Goal: Task Accomplishment & Management: Use online tool/utility

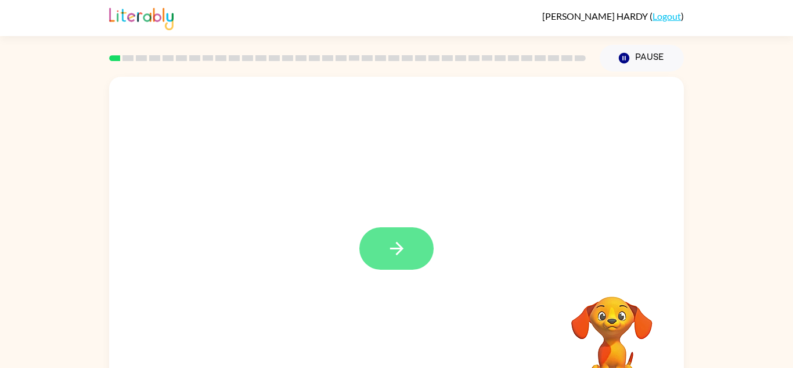
click at [397, 251] on icon "button" at bounding box center [397, 248] width 20 height 20
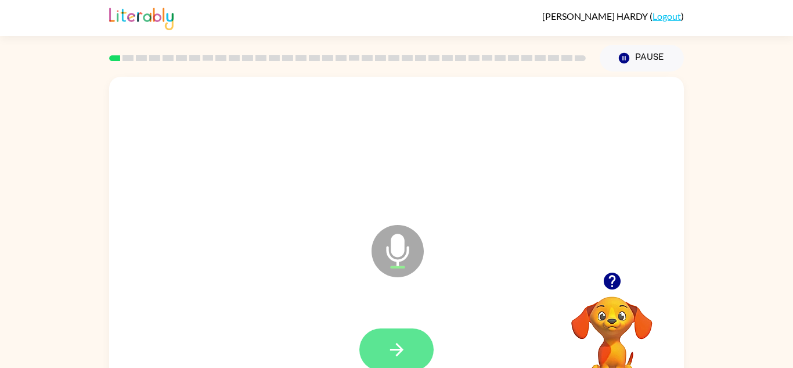
click at [411, 345] on button "button" at bounding box center [396, 349] width 74 height 42
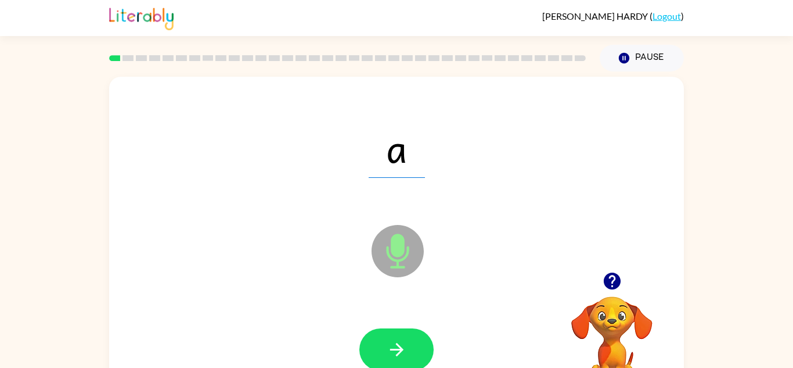
click at [411, 345] on button "button" at bounding box center [396, 349] width 74 height 42
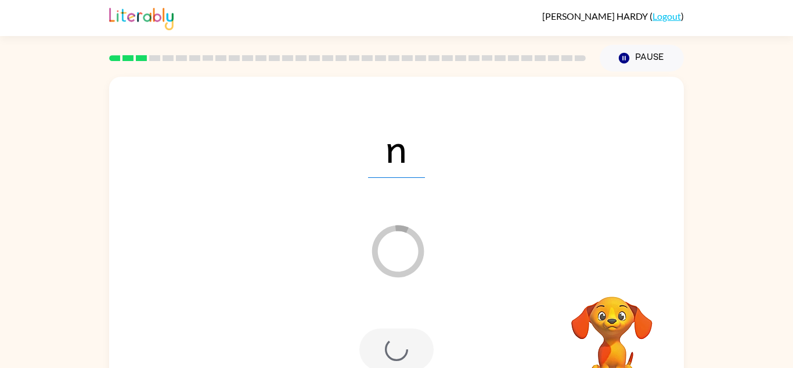
click at [411, 345] on div at bounding box center [396, 349] width 74 height 42
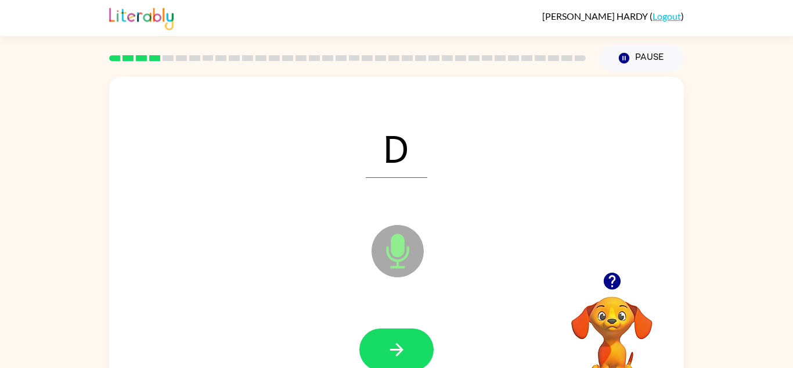
click at [411, 345] on button "button" at bounding box center [396, 349] width 74 height 42
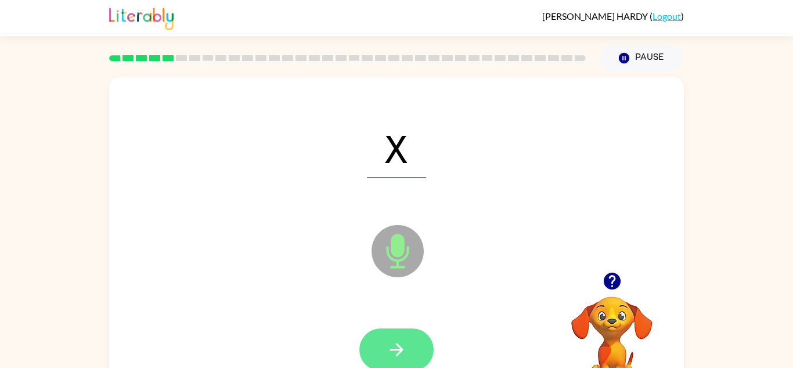
click at [411, 345] on button "button" at bounding box center [396, 349] width 74 height 42
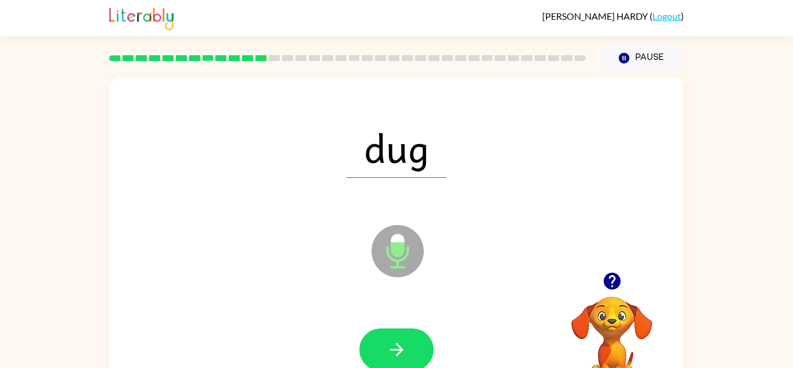
click at [411, 345] on button "button" at bounding box center [396, 349] width 74 height 42
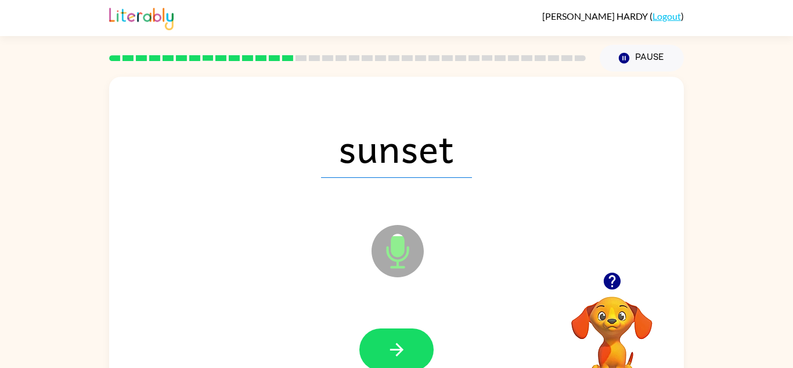
click at [411, 345] on button "button" at bounding box center [396, 349] width 74 height 42
click at [368, 157] on span "drip" at bounding box center [396, 147] width 107 height 60
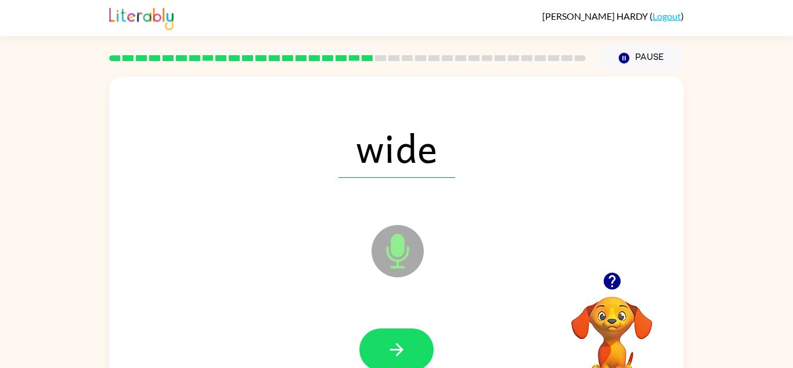
click at [397, 348] on icon "button" at bounding box center [396, 349] width 13 height 13
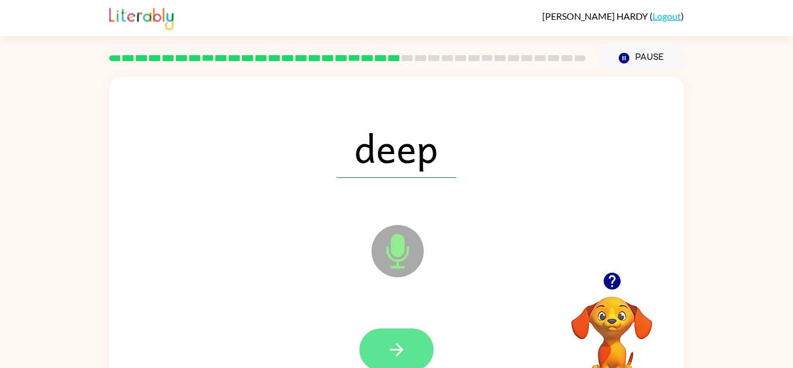
click at [397, 359] on icon "button" at bounding box center [397, 349] width 20 height 20
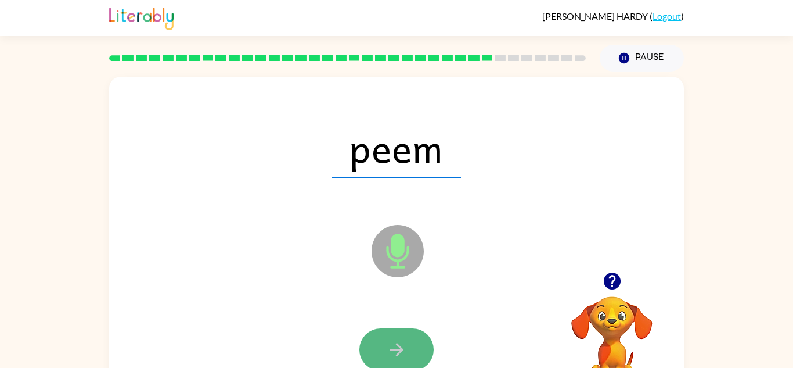
click at [409, 350] on button "button" at bounding box center [396, 349] width 74 height 42
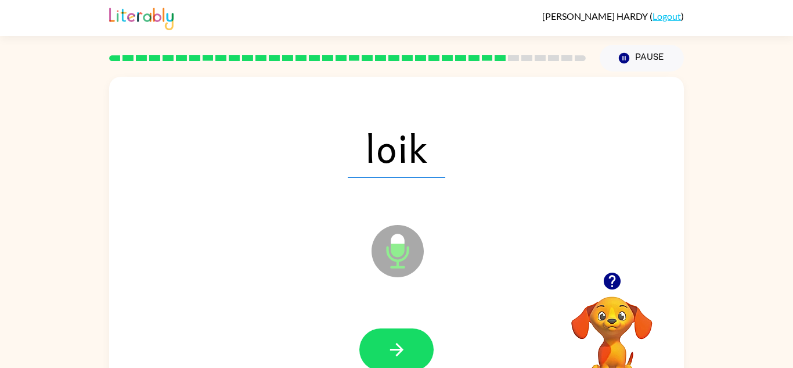
click at [411, 350] on button "button" at bounding box center [396, 349] width 74 height 42
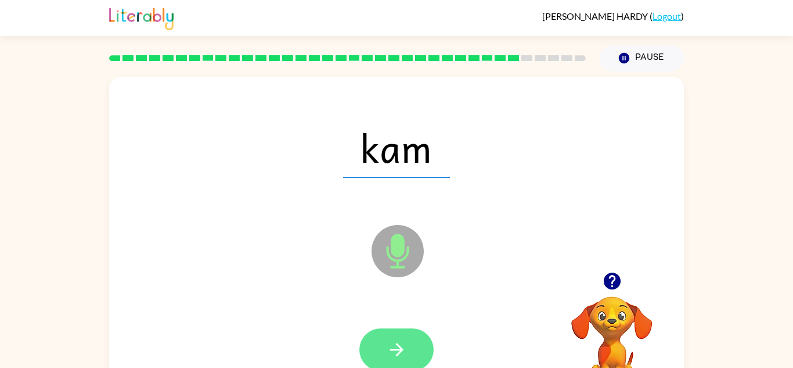
click at [396, 335] on button "button" at bounding box center [396, 349] width 74 height 42
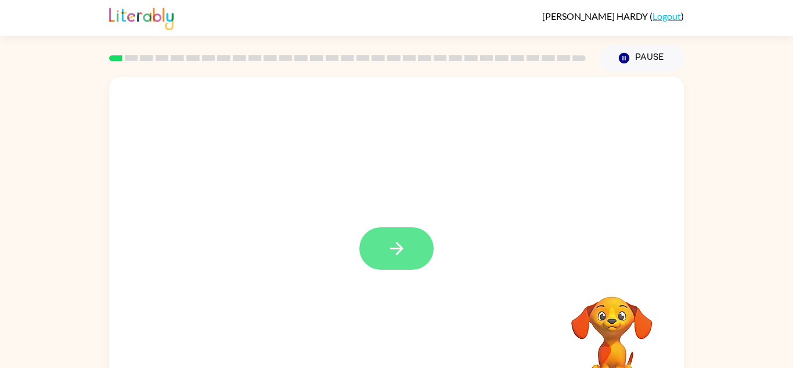
click at [389, 254] on icon "button" at bounding box center [397, 248] width 20 height 20
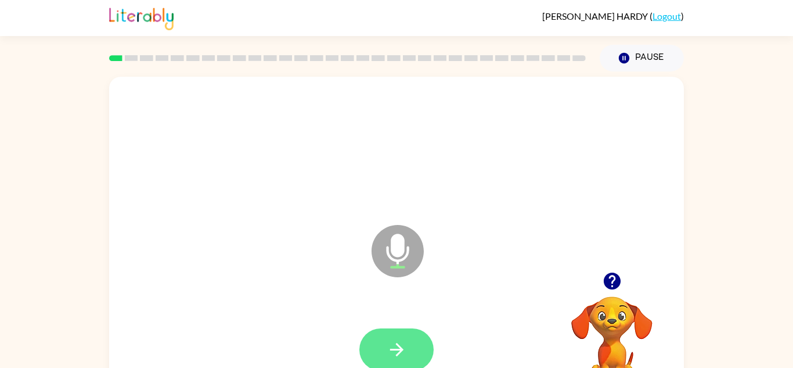
click at [400, 332] on button "button" at bounding box center [396, 349] width 74 height 42
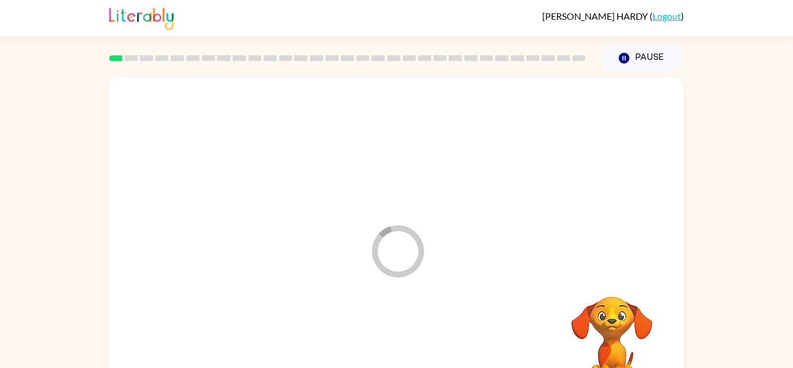
click at [400, 332] on div at bounding box center [397, 349] width 552 height 95
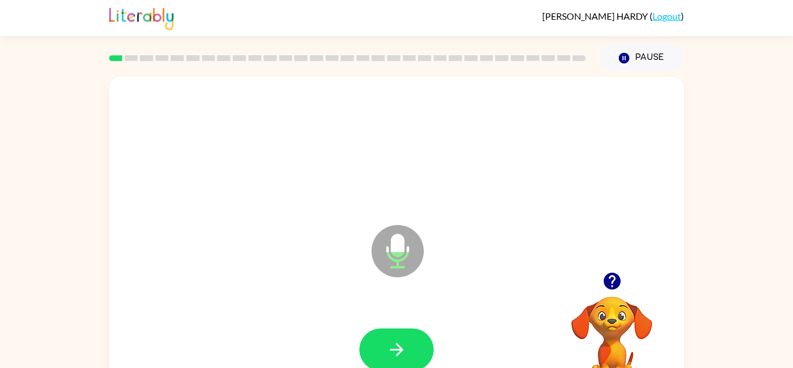
click at [400, 332] on button "button" at bounding box center [396, 349] width 74 height 42
click at [405, 363] on button "button" at bounding box center [396, 349] width 74 height 42
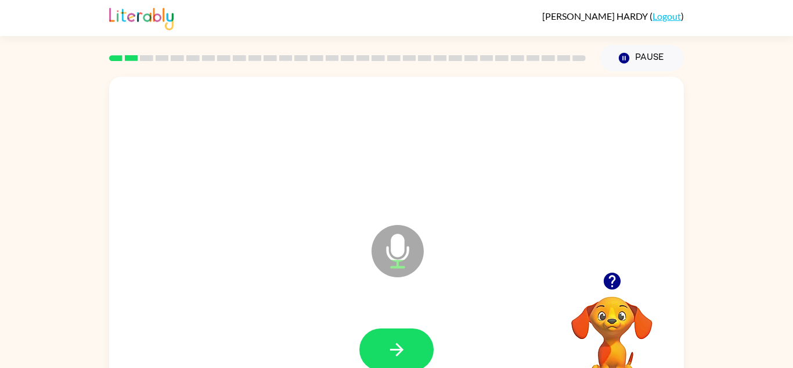
click at [405, 363] on button "button" at bounding box center [396, 349] width 74 height 42
click at [422, 330] on button "button" at bounding box center [396, 349] width 74 height 42
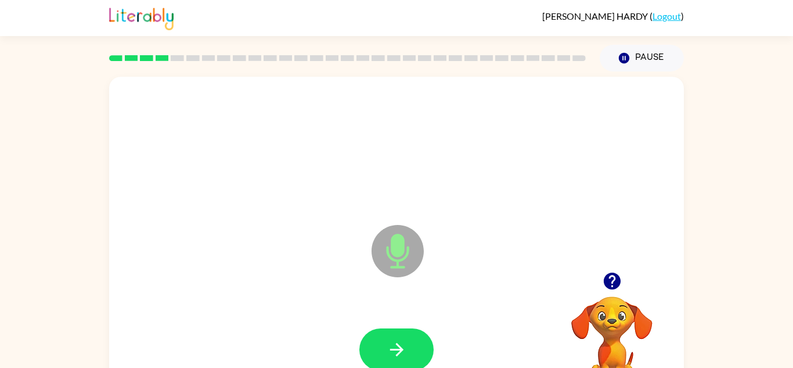
click at [422, 330] on div at bounding box center [397, 349] width 552 height 95
click at [422, 330] on button "button" at bounding box center [396, 349] width 74 height 42
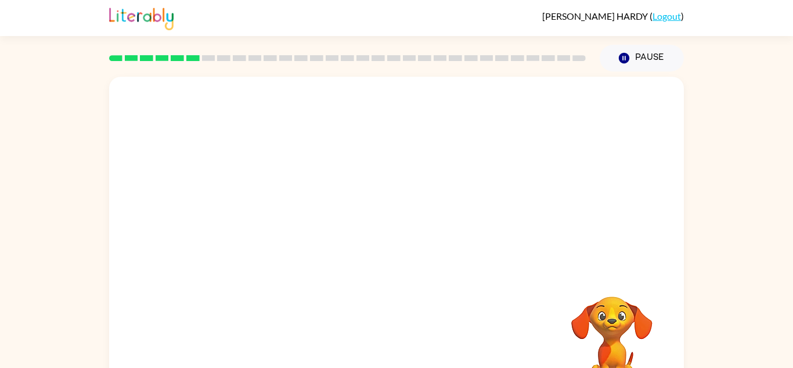
click at [422, 330] on div at bounding box center [397, 349] width 552 height 95
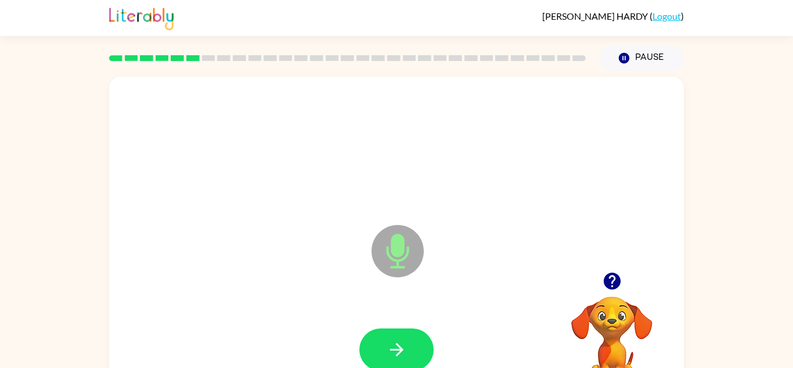
click at [422, 330] on button "button" at bounding box center [396, 349] width 74 height 42
click at [420, 347] on button "button" at bounding box center [396, 349] width 74 height 42
click at [403, 362] on button "button" at bounding box center [396, 349] width 74 height 42
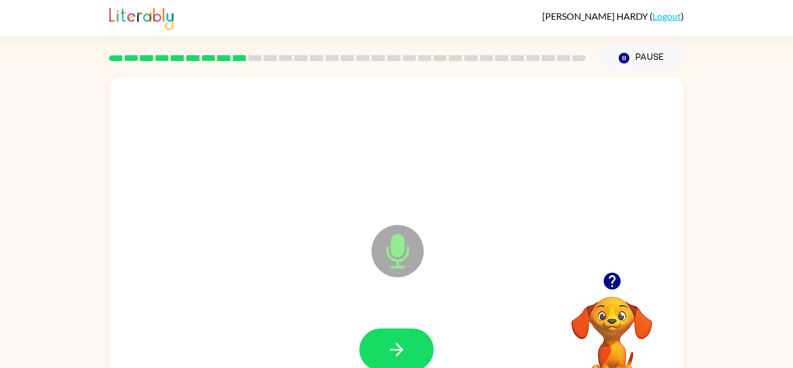
click at [403, 362] on button "button" at bounding box center [396, 349] width 74 height 42
click at [392, 346] on icon "button" at bounding box center [397, 349] width 20 height 20
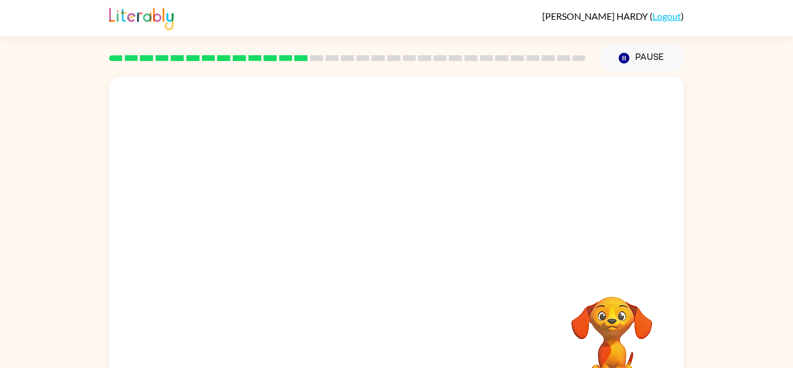
click at [392, 346] on div "Your browser must support playing .mp4 files to use Literably. Please try using…" at bounding box center [396, 243] width 575 height 332
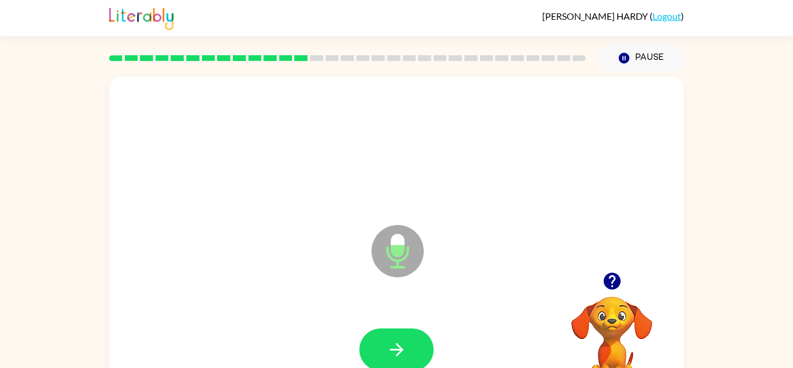
click at [402, 326] on div at bounding box center [397, 349] width 552 height 95
click at [402, 342] on icon "button" at bounding box center [397, 349] width 20 height 20
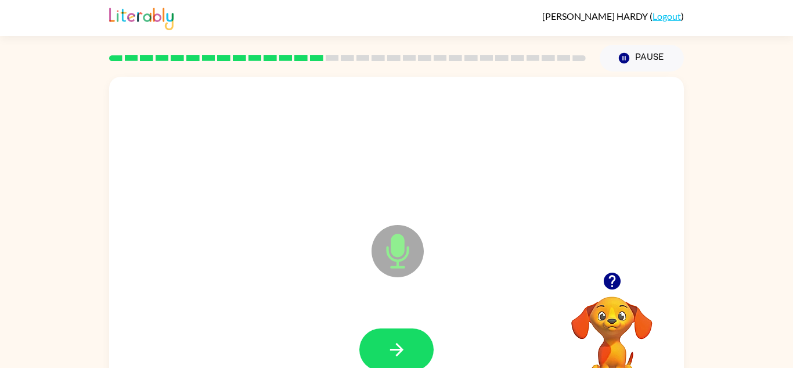
click at [402, 342] on icon "button" at bounding box center [397, 349] width 20 height 20
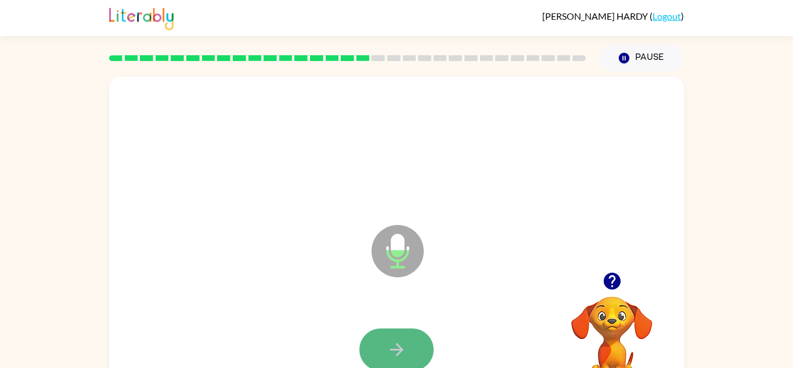
click at [381, 348] on button "button" at bounding box center [396, 349] width 74 height 42
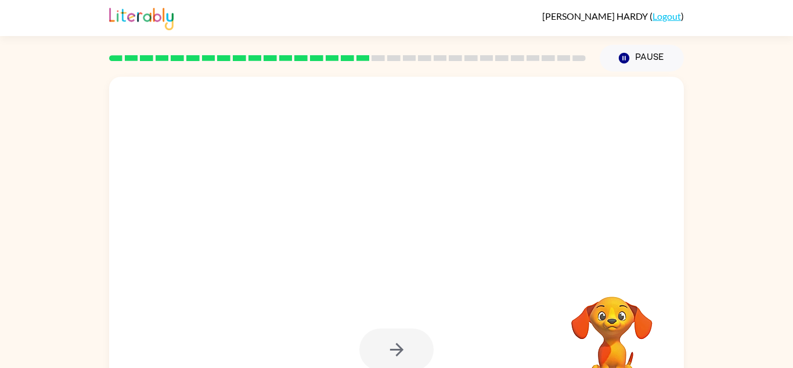
click at [589, 190] on div at bounding box center [397, 147] width 552 height 95
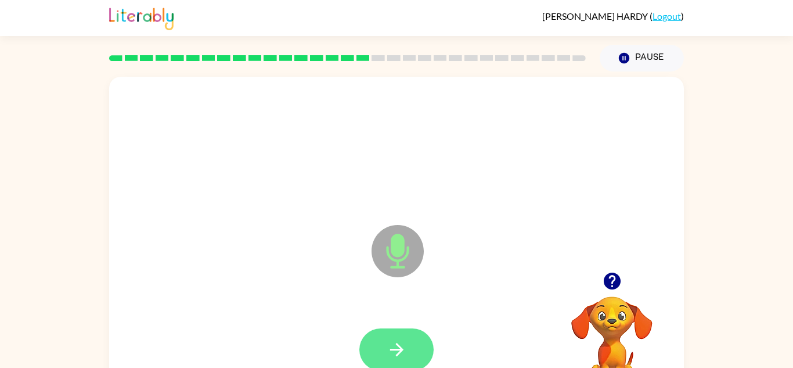
click at [409, 335] on button "button" at bounding box center [396, 349] width 74 height 42
click at [411, 338] on button "button" at bounding box center [396, 349] width 74 height 42
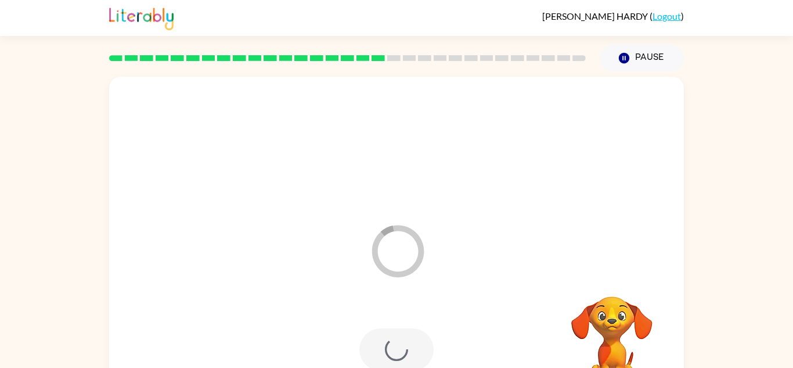
click at [408, 341] on div at bounding box center [396, 349] width 74 height 42
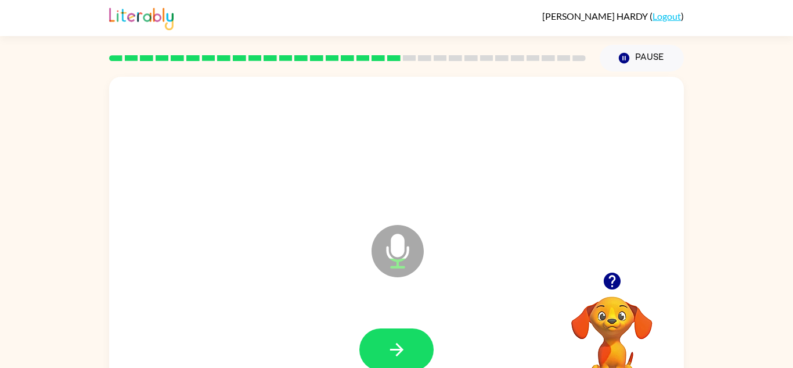
click at [408, 341] on button "button" at bounding box center [396, 349] width 74 height 42
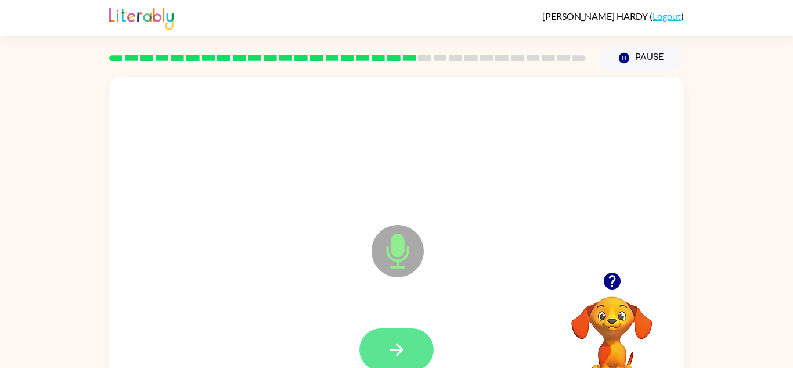
click at [392, 333] on button "button" at bounding box center [396, 349] width 74 height 42
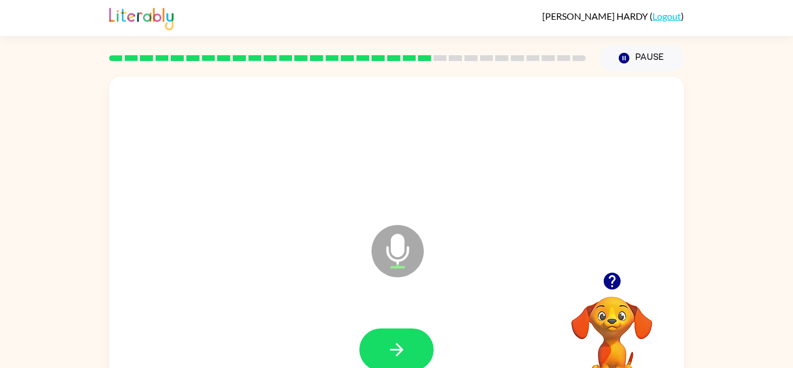
click at [392, 333] on button "button" at bounding box center [396, 349] width 74 height 42
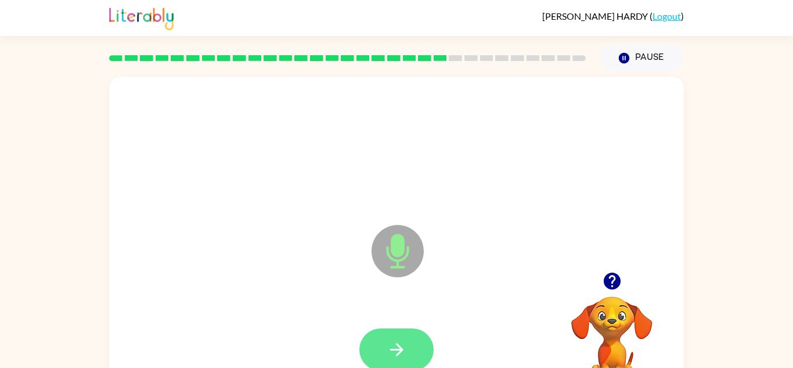
click at [372, 331] on button "button" at bounding box center [396, 349] width 74 height 42
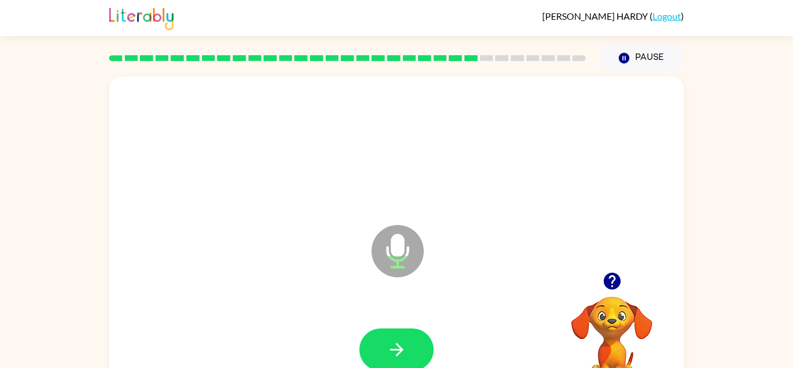
click at [372, 331] on button "button" at bounding box center [396, 349] width 74 height 42
click at [373, 322] on div at bounding box center [397, 349] width 552 height 95
click at [377, 329] on button "button" at bounding box center [396, 349] width 74 height 42
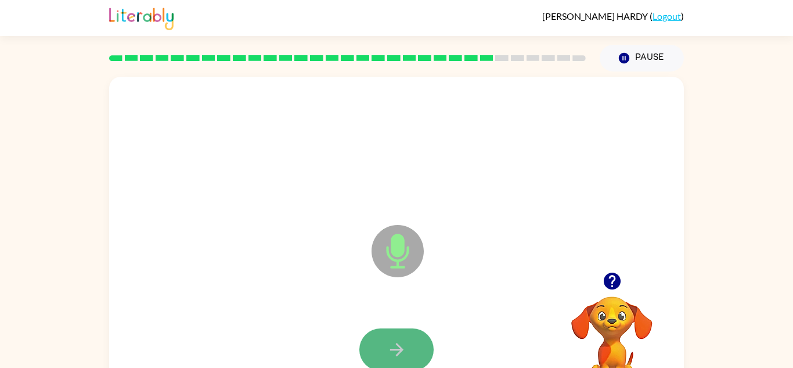
click at [408, 356] on button "button" at bounding box center [396, 349] width 74 height 42
click at [408, 361] on button "button" at bounding box center [396, 349] width 74 height 42
click at [410, 363] on button "button" at bounding box center [396, 349] width 74 height 42
click at [410, 351] on button "button" at bounding box center [396, 349] width 74 height 42
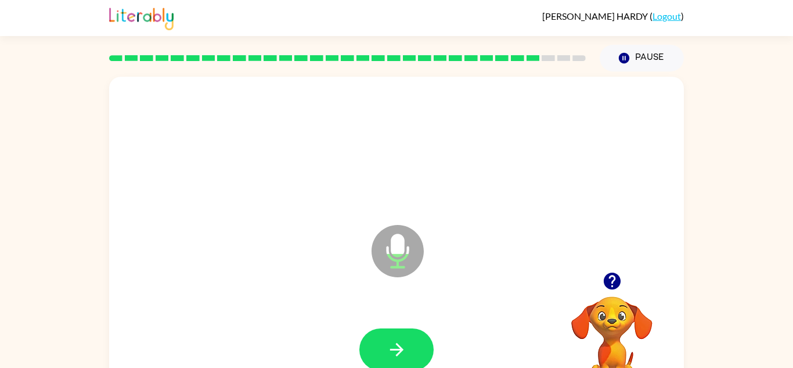
click at [410, 351] on button "button" at bounding box center [396, 349] width 74 height 42
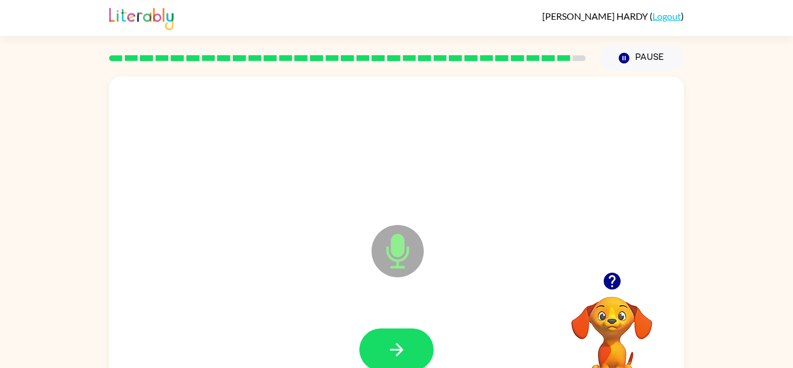
click at [410, 351] on button "button" at bounding box center [396, 349] width 74 height 42
